Goal: Information Seeking & Learning: Understand process/instructions

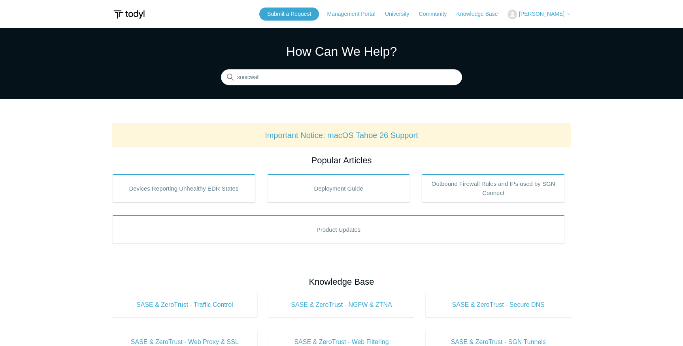
type input "sonicwall"
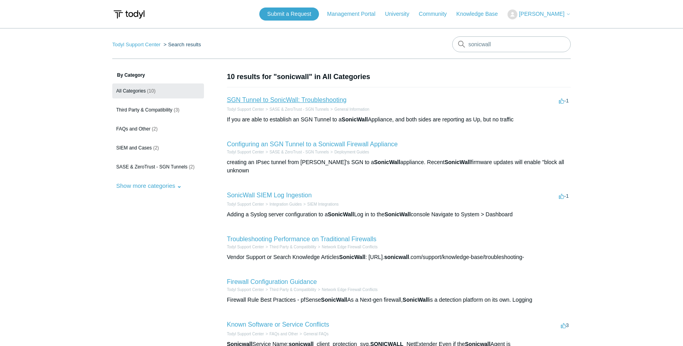
click at [258, 100] on link "SGN Tunnel to SonicWall: Troubleshooting" at bounding box center [287, 99] width 120 height 7
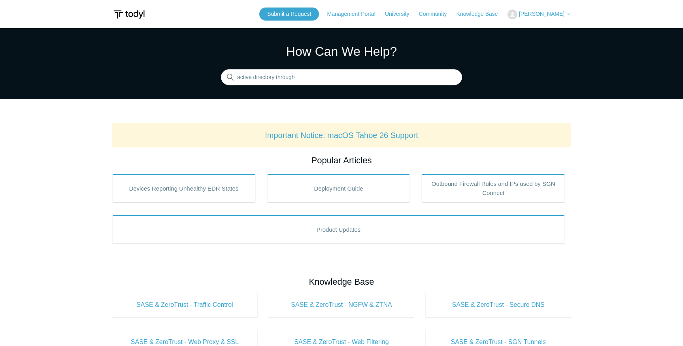
type input "active directory through"
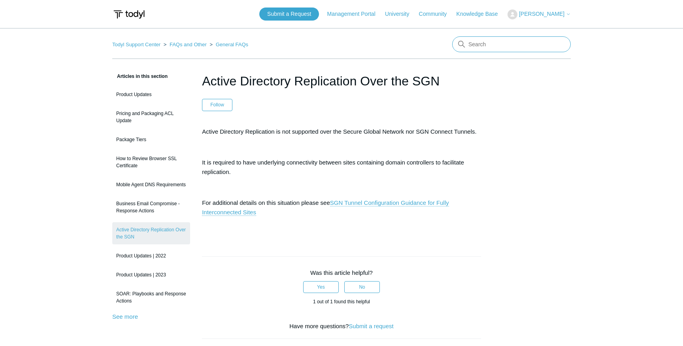
click at [495, 43] on input "Search" at bounding box center [511, 44] width 119 height 16
type input "AD"
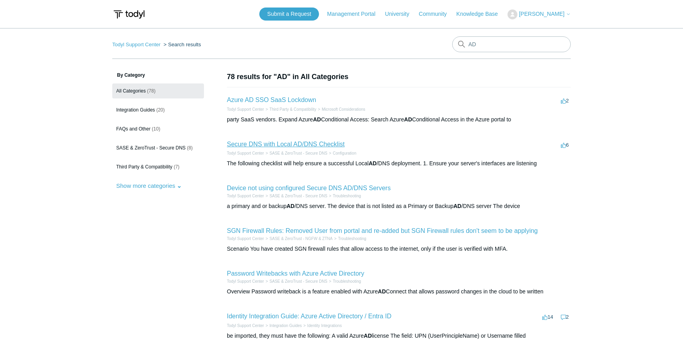
click at [325, 143] on link "Secure DNS with Local AD/DNS Checklist" at bounding box center [286, 144] width 118 height 7
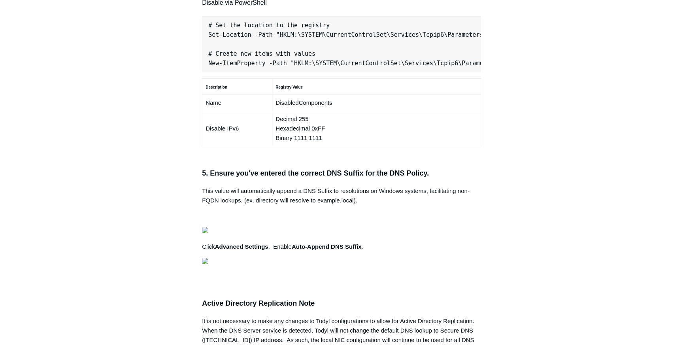
scroll to position [0, 298]
drag, startPoint x: 208, startPoint y: 167, endPoint x: 511, endPoint y: 169, distance: 303.5
click at [511, 169] on div "Articles in this section Secure DNS - Single-Label Domains Using 3rd Party DNS …" at bounding box center [341, 90] width 458 height 1102
copy pre "New-NetFirewallRule -DisplayName "Todyl SGN Network" -Direction Inbound -Progra…"
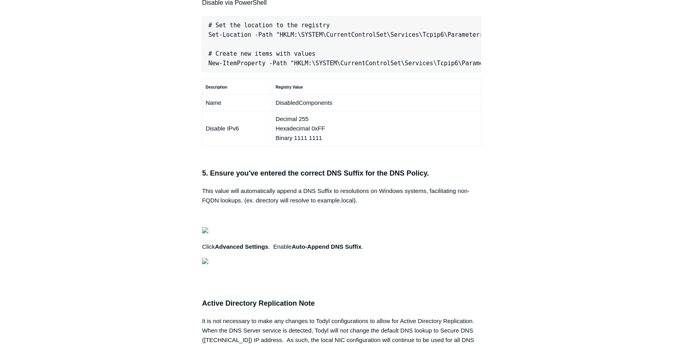
scroll to position [0, 0]
drag, startPoint x: 230, startPoint y: 168, endPoint x: 172, endPoint y: 168, distance: 57.7
click at [172, 168] on div "Articles in this section Secure DNS - Single-Label Domains Using 3rd Party DNS …" at bounding box center [341, 90] width 458 height 1102
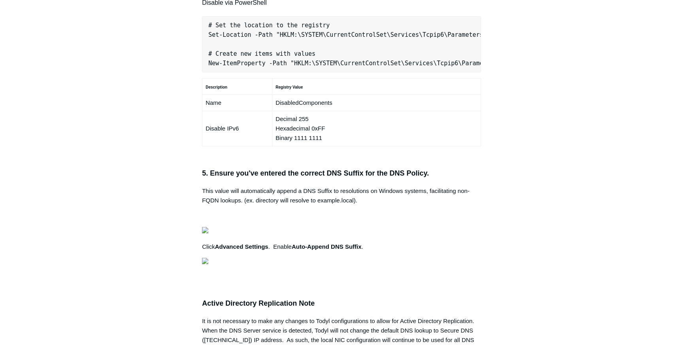
drag, startPoint x: 207, startPoint y: 167, endPoint x: 556, endPoint y: 166, distance: 348.1
click at [556, 166] on div "Articles in this section Secure DNS - Single-Label Domains Using 3rd Party DNS …" at bounding box center [341, 90] width 458 height 1102
copy pre "New-NetFirewallRule -DisplayName "Todyl SGN Network" -Direction Inbound -Progra…"
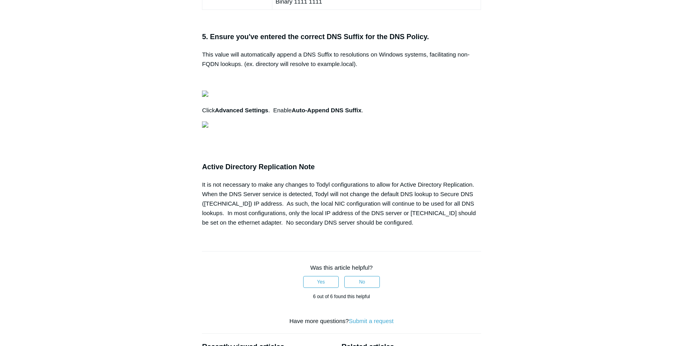
scroll to position [671, 0]
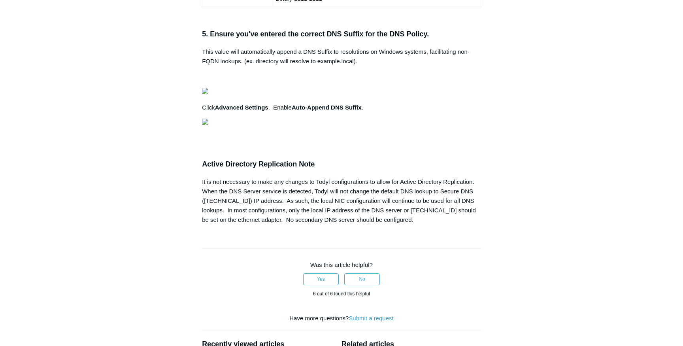
drag, startPoint x: 407, startPoint y: 156, endPoint x: 490, endPoint y: 155, distance: 83.4
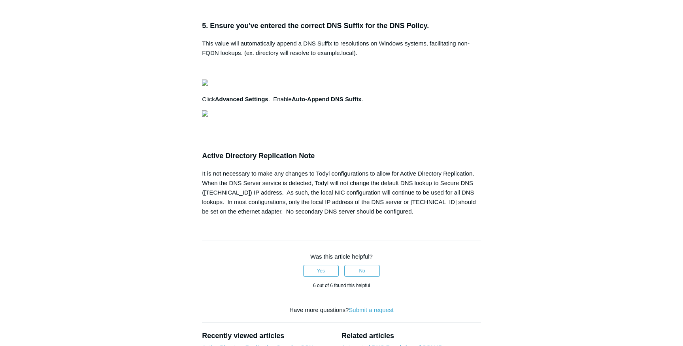
scroll to position [681, 0]
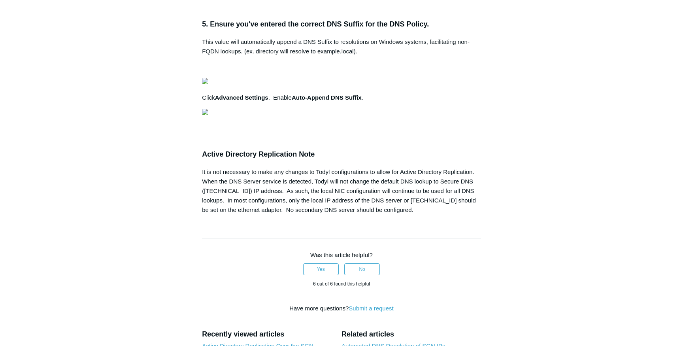
drag, startPoint x: 271, startPoint y: 178, endPoint x: 313, endPoint y: 179, distance: 41.5
drag, startPoint x: 270, startPoint y: 179, endPoint x: 334, endPoint y: 178, distance: 63.6
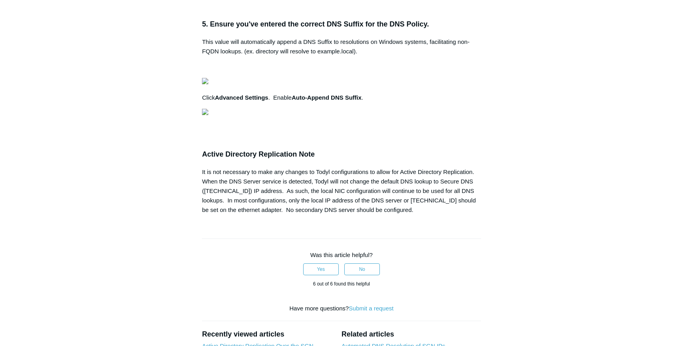
copy kbd "DisabledComponents"
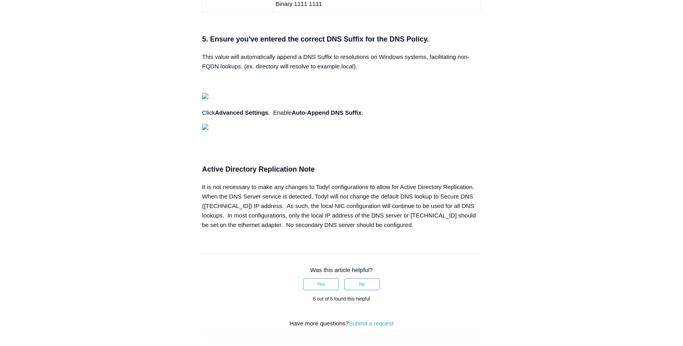
scroll to position [669, 0]
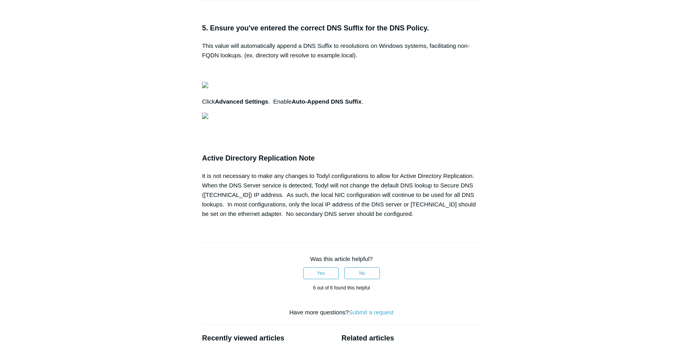
scroll to position [0, 266]
drag, startPoint x: 338, startPoint y: 280, endPoint x: 516, endPoint y: 283, distance: 177.8
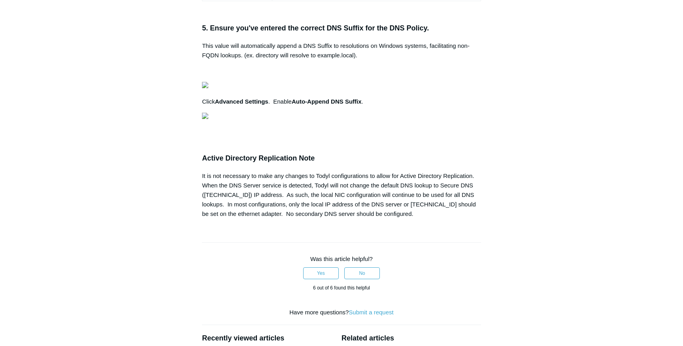
drag, startPoint x: 362, startPoint y: 276, endPoint x: 173, endPoint y: 277, distance: 188.9
drag, startPoint x: 339, startPoint y: 248, endPoint x: 510, endPoint y: 254, distance: 171.6
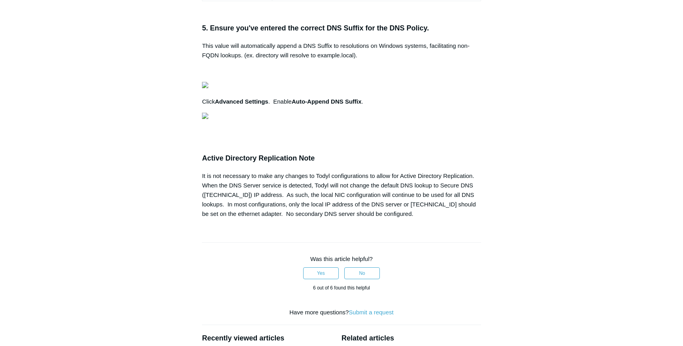
drag, startPoint x: 325, startPoint y: 249, endPoint x: 170, endPoint y: 248, distance: 154.5
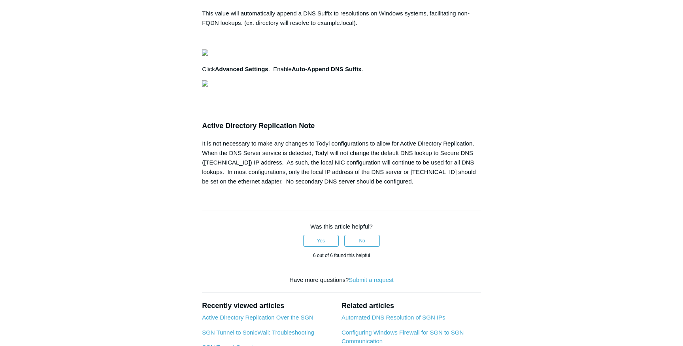
scroll to position [710, 0]
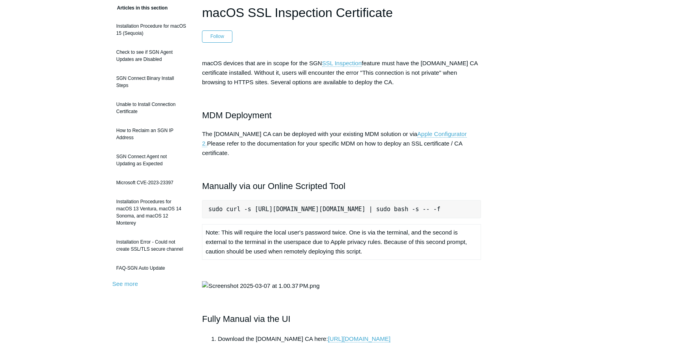
scroll to position [0, 37]
drag, startPoint x: 388, startPoint y: 197, endPoint x: 499, endPoint y: 197, distance: 111.0
click at [448, 200] on pre "sudo curl -s [URL][DOMAIN_NAME][DOMAIN_NAME] | sudo bash -s -- -f" at bounding box center [341, 209] width 279 height 18
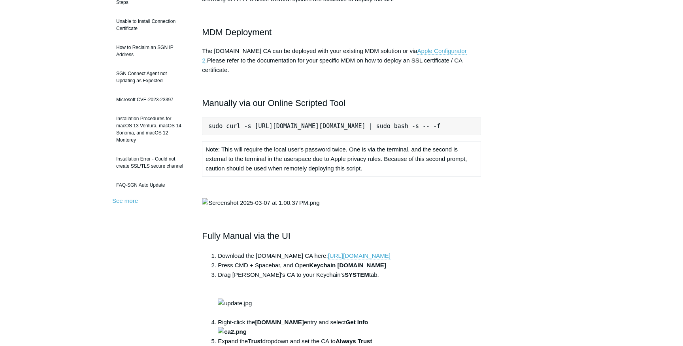
scroll to position [148, 0]
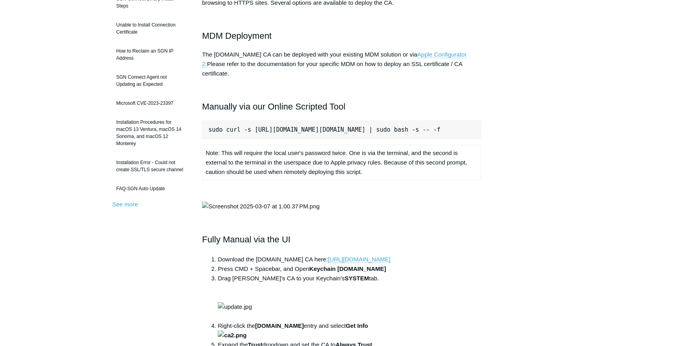
click at [211, 123] on pre "sudo curl -s [URL][DOMAIN_NAME][DOMAIN_NAME] | sudo bash -s -- -f" at bounding box center [341, 130] width 279 height 18
drag, startPoint x: 208, startPoint y: 123, endPoint x: 197, endPoint y: 122, distance: 11.5
click at [197, 122] on article "macOS SSL Inspection Certificate Follow Not yet followed by anyone macOS device…" at bounding box center [341, 311] width 303 height 774
click at [220, 122] on pre "sudo curl -s [URL][DOMAIN_NAME][DOMAIN_NAME] | sudo bash -s -- -f" at bounding box center [341, 130] width 279 height 18
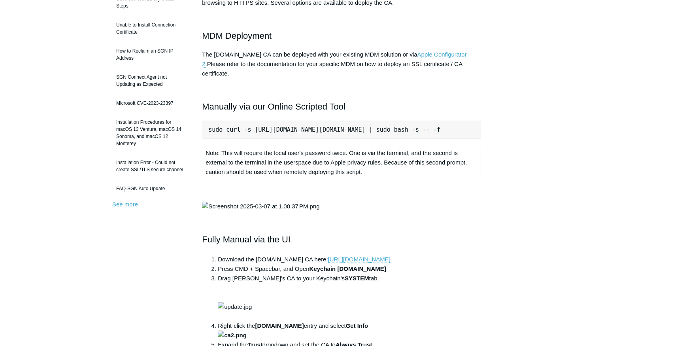
scroll to position [0, 37]
drag, startPoint x: 209, startPoint y: 120, endPoint x: 526, endPoint y: 120, distance: 316.1
click at [526, 120] on div "Articles in this section Installation Procedure for macOS 15 (Sequoia) Check to…" at bounding box center [341, 311] width 458 height 774
copy pre "sudo curl -s [URL][DOMAIN_NAME][DOMAIN_NAME] | sudo bash -s -- -f"
